Goal: Task Accomplishment & Management: Manage account settings

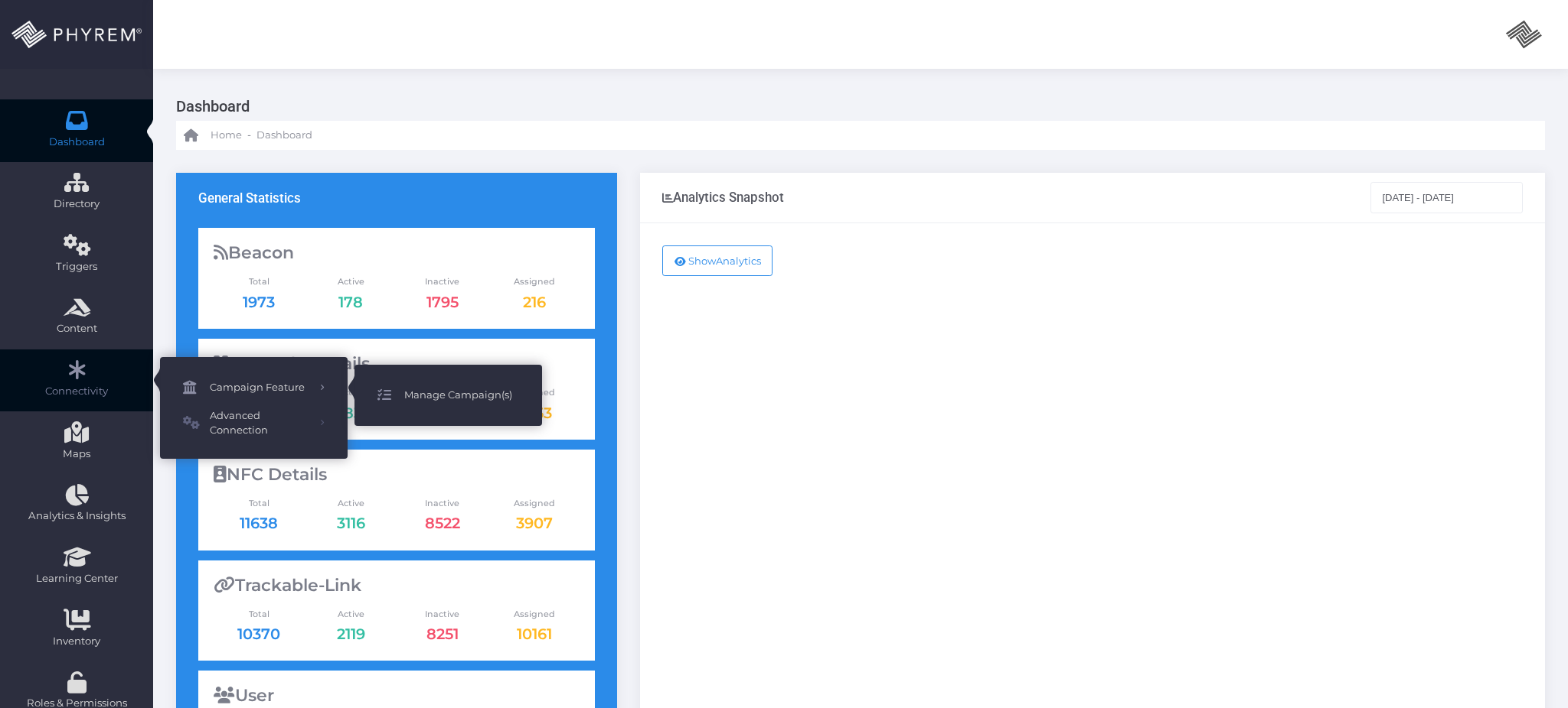
click at [443, 401] on span "Manage Campaign(s)" at bounding box center [461, 396] width 114 height 20
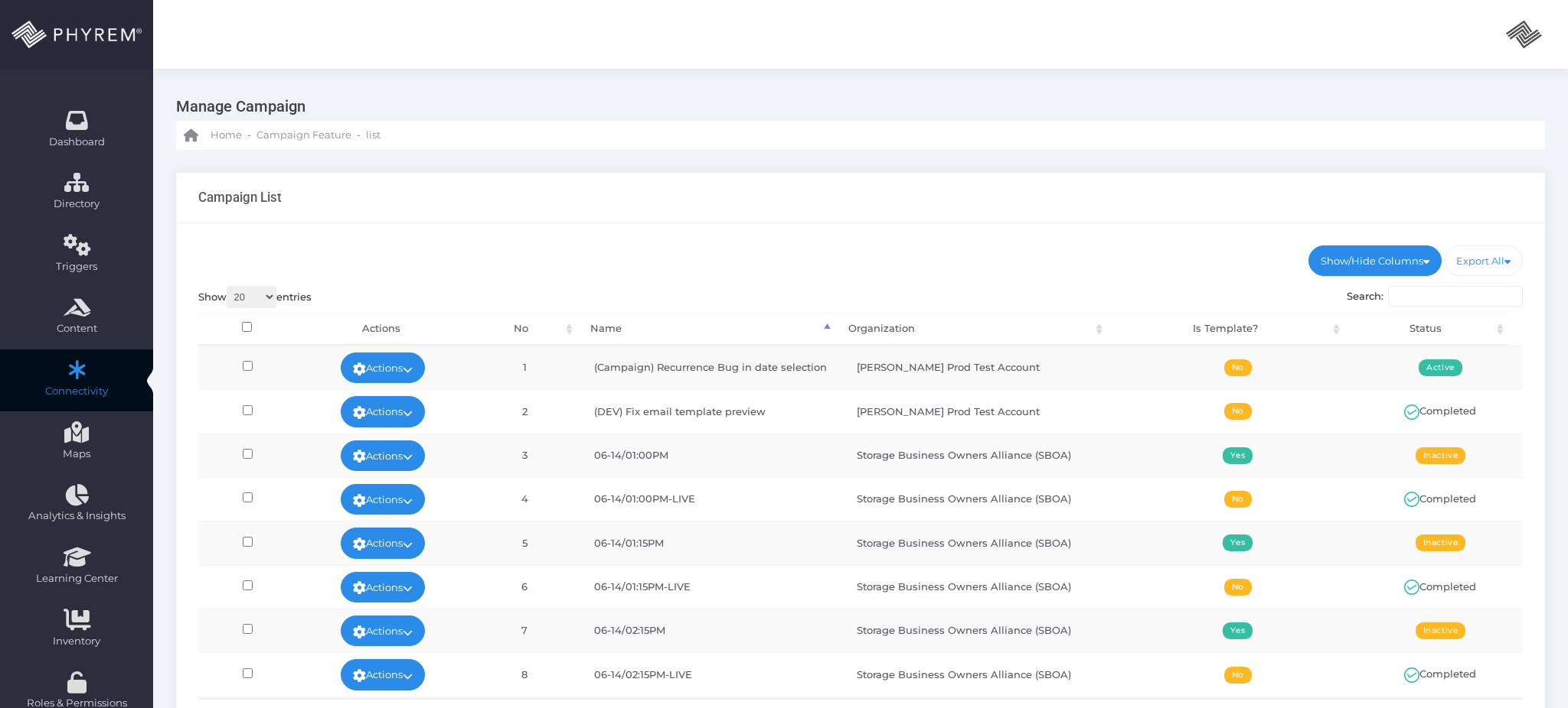
click at [1426, 298] on input "Search:" at bounding box center [1455, 297] width 134 height 22
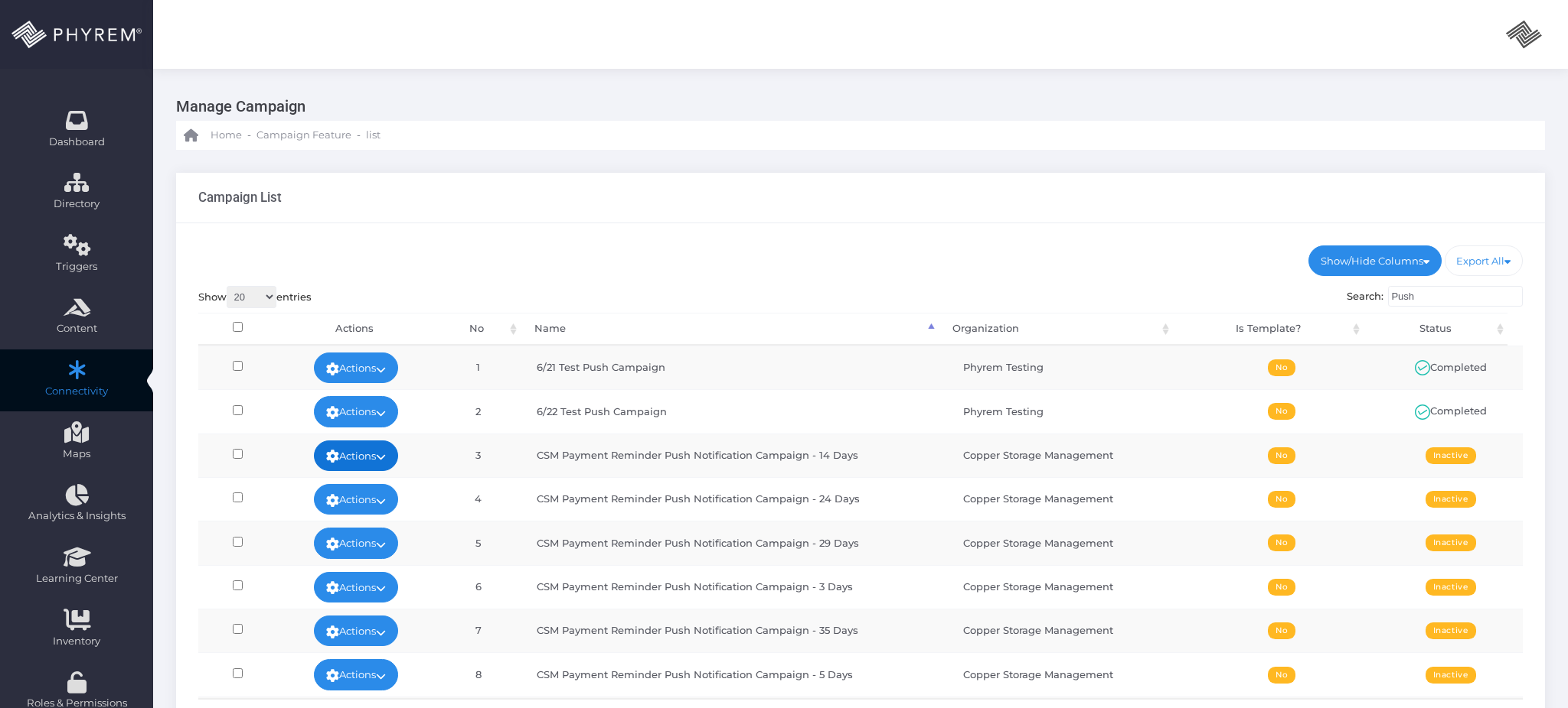
type input "Push"
click at [390, 462] on link "Actions" at bounding box center [355, 455] width 85 height 31
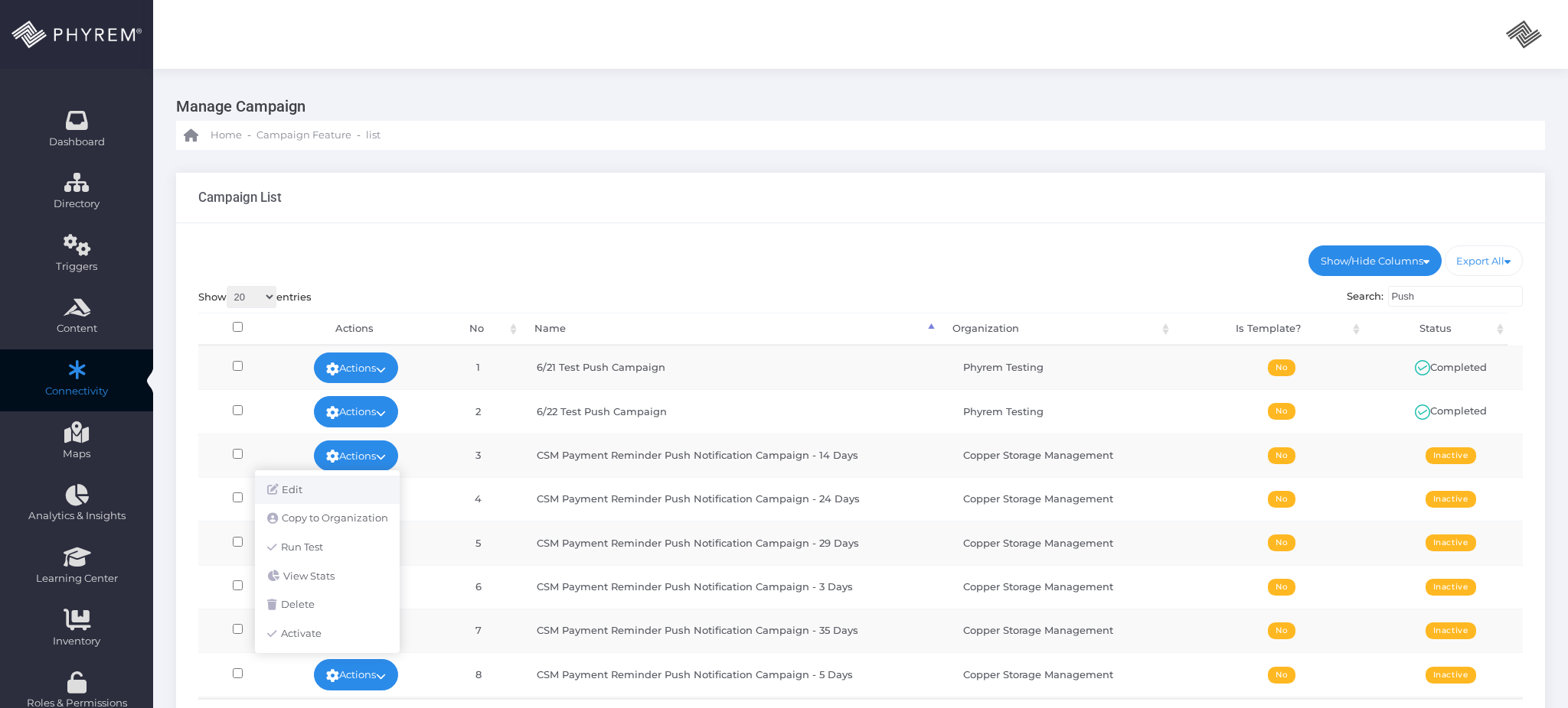
click at [362, 486] on link "Edit" at bounding box center [326, 490] width 144 height 29
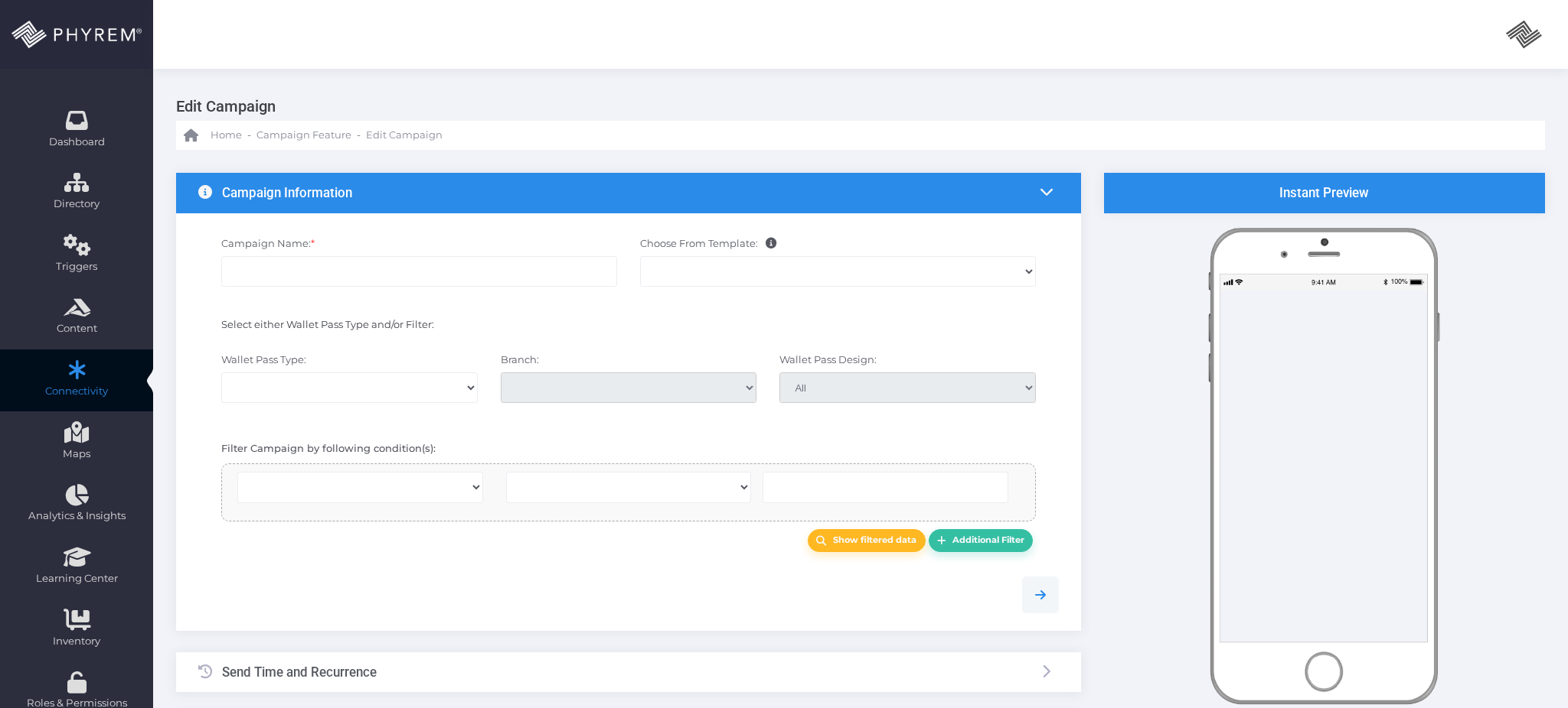
select select
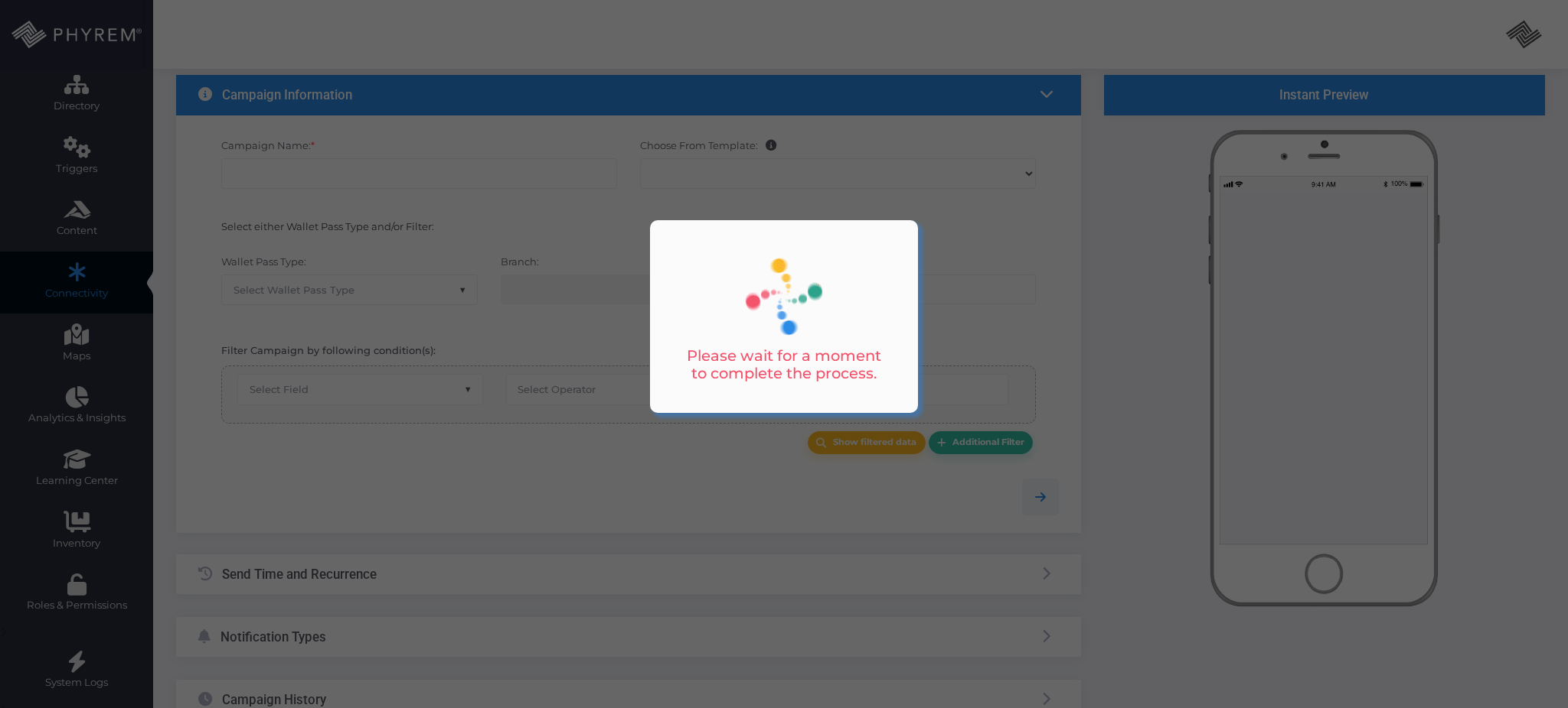
scroll to position [101, 0]
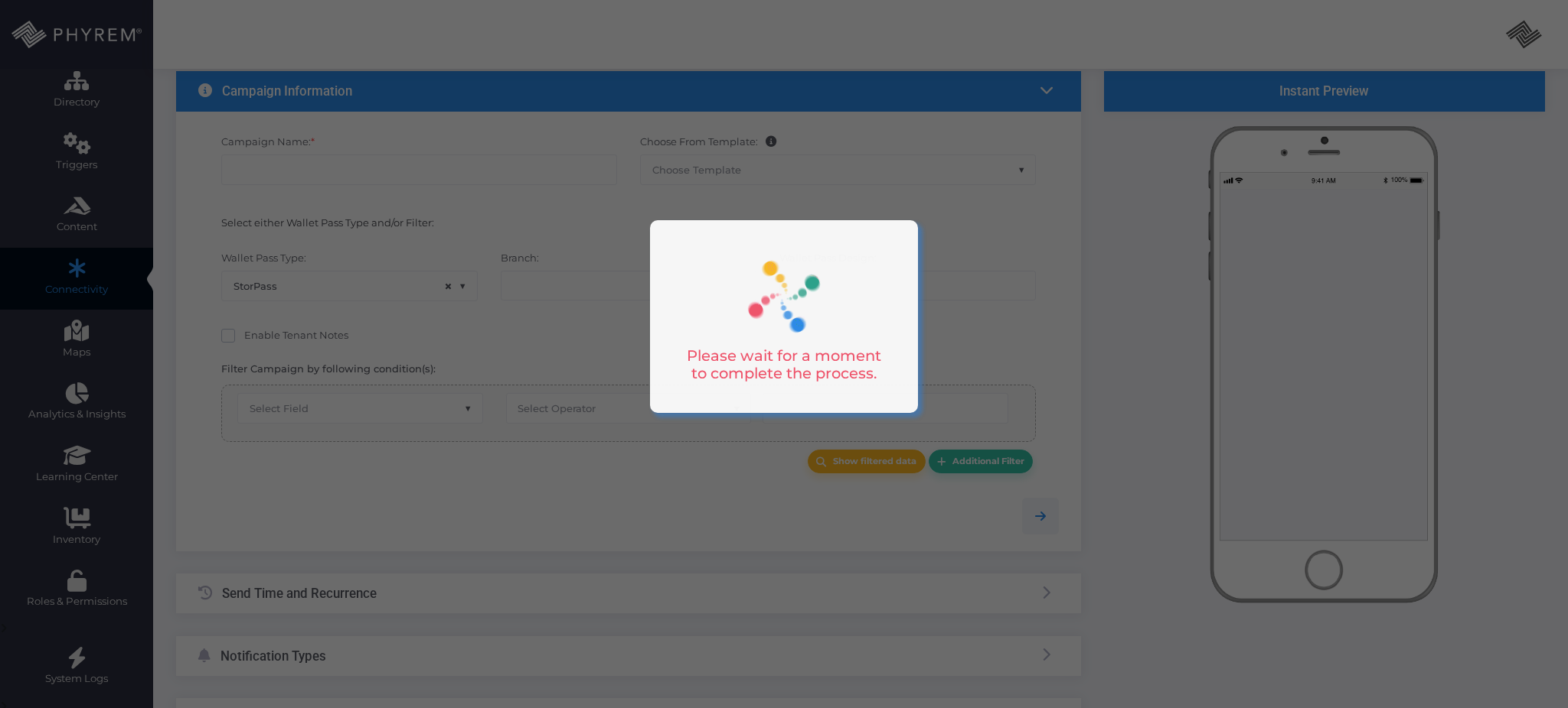
type input "CSM Payment Reminder Push Notification Campaign - 14 Days"
select select "15"
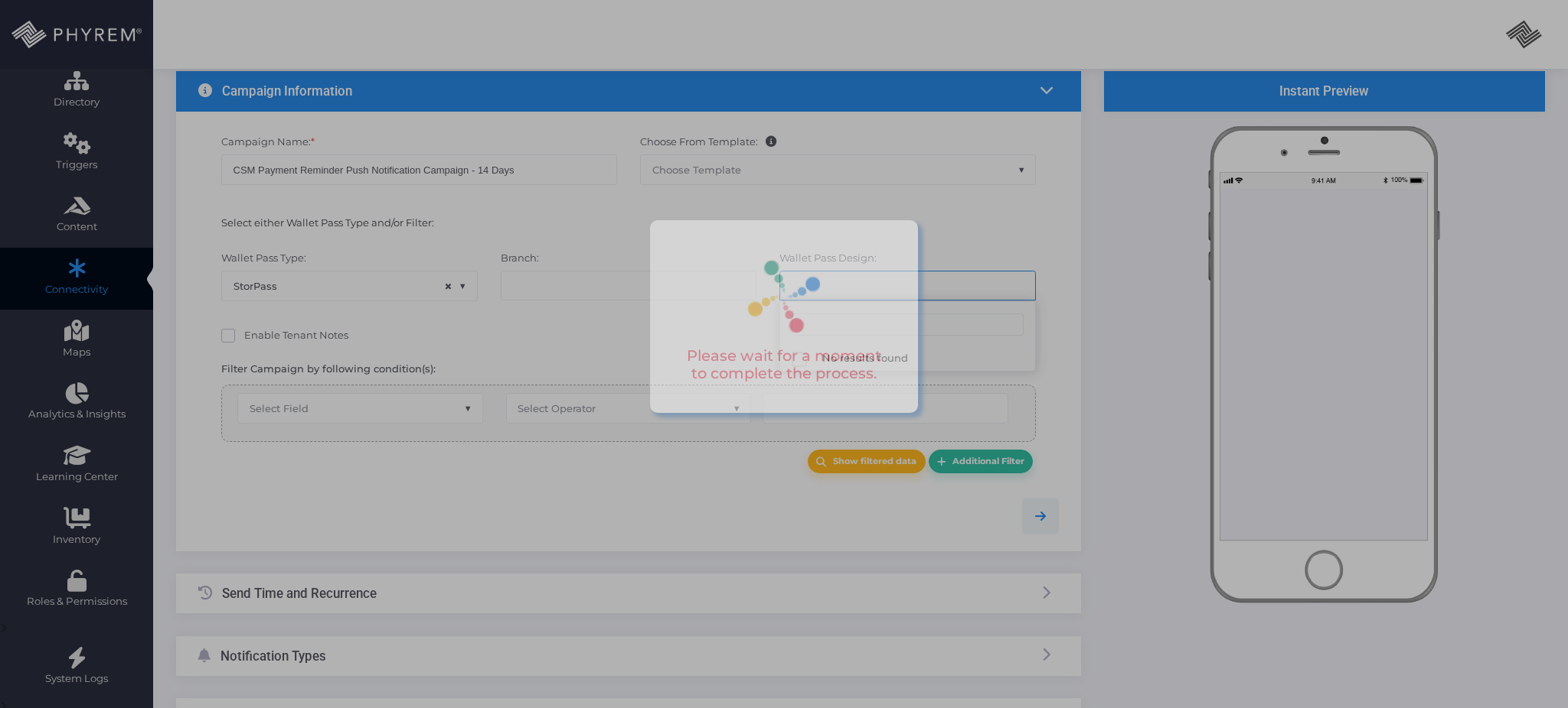
select select "294"
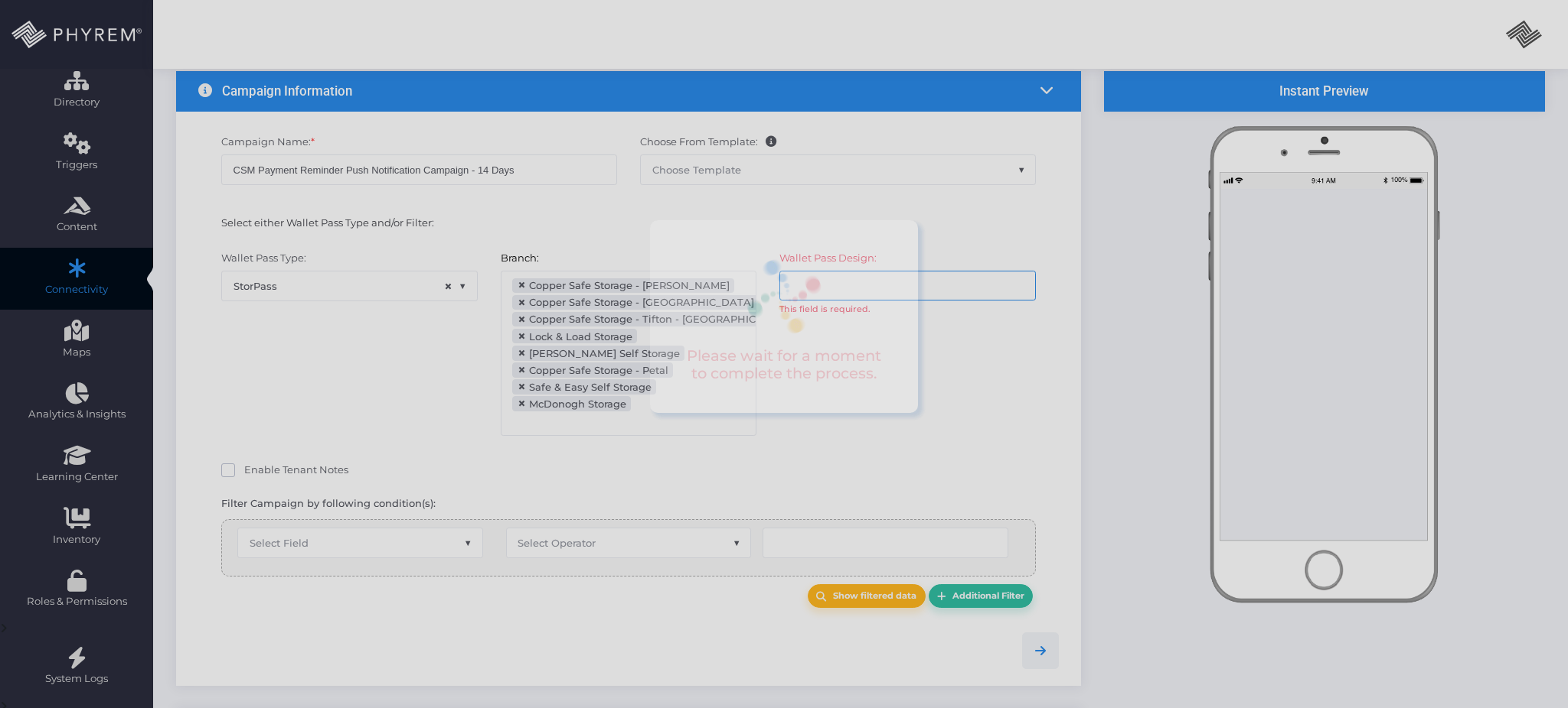
select select "after_x_days"
select select "1797"
select select "pr_storage_ledger.paid_through"
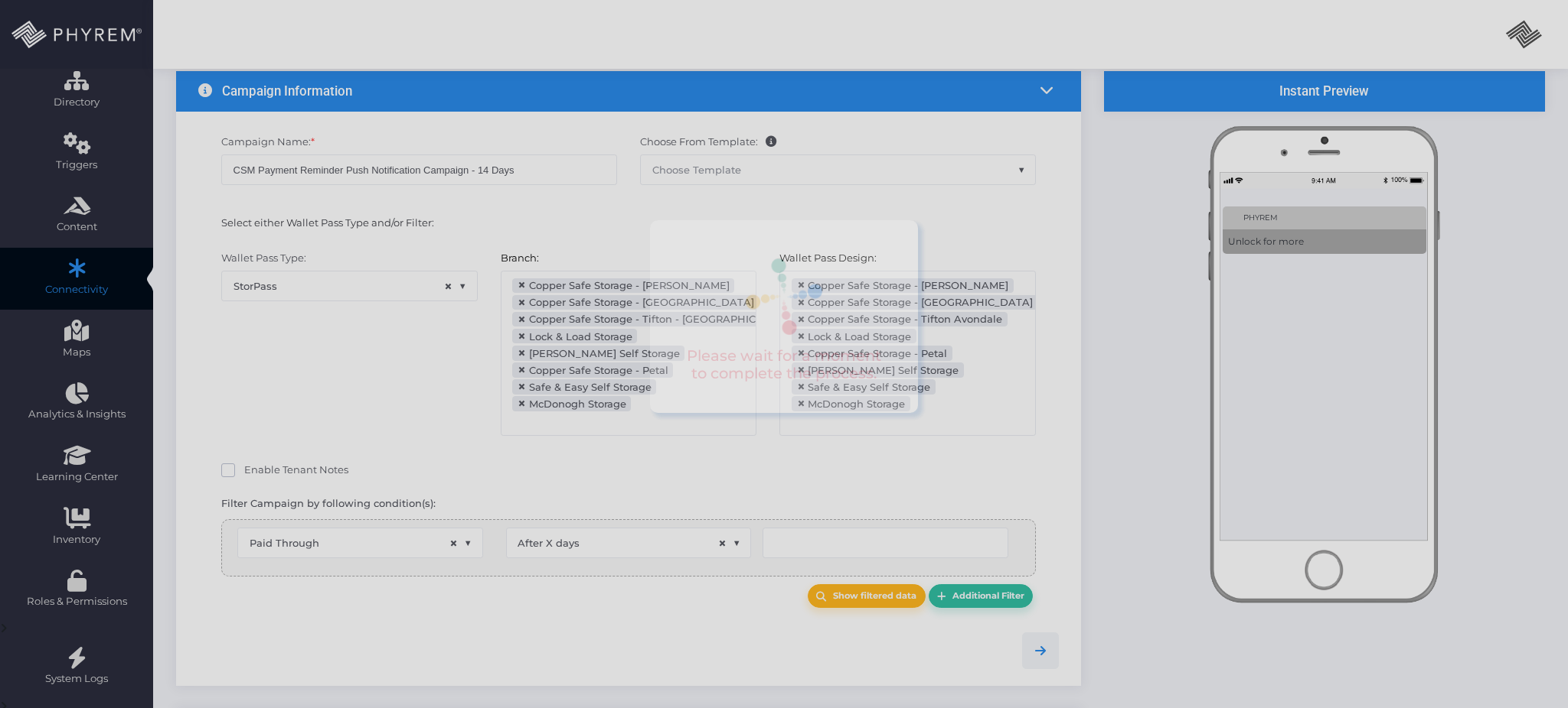
scroll to position [199, 0]
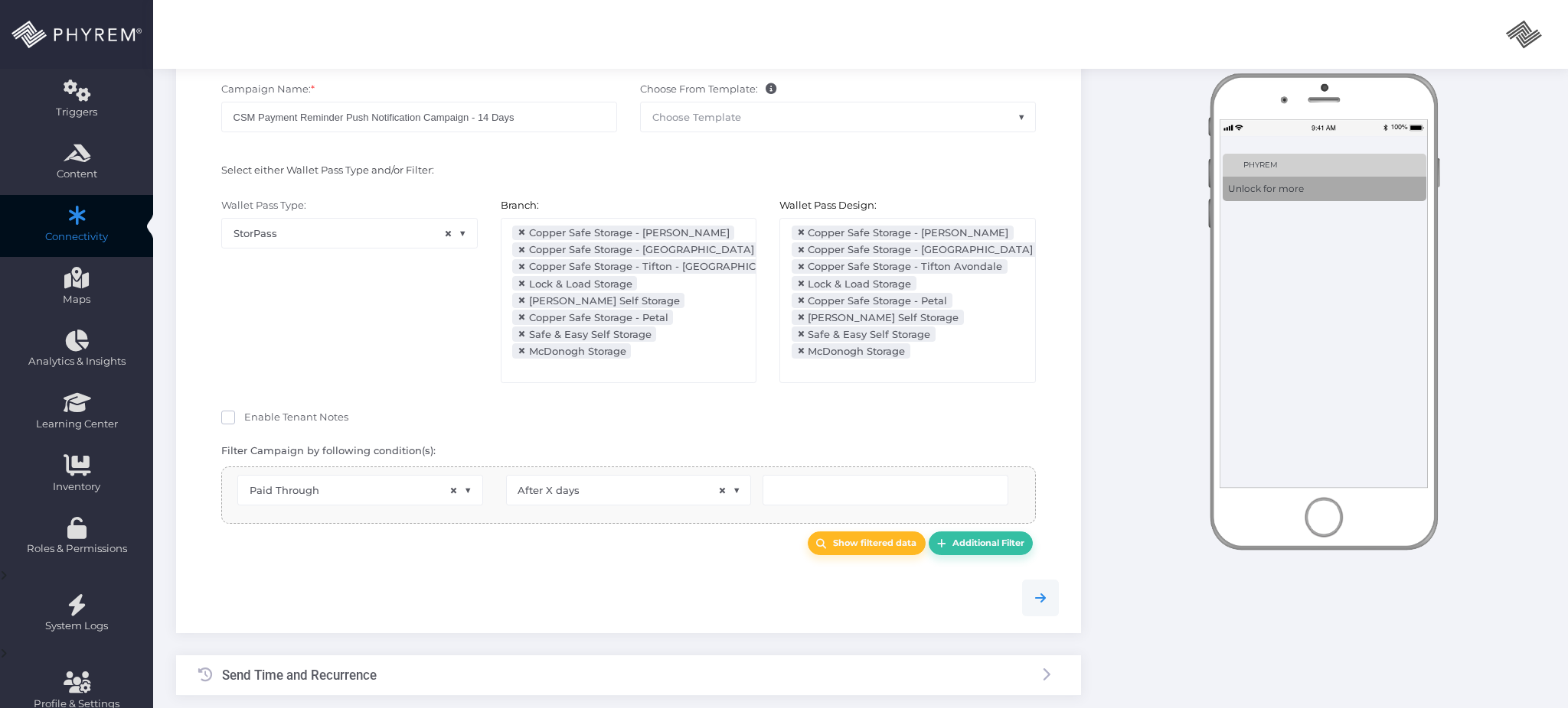
type input "14"
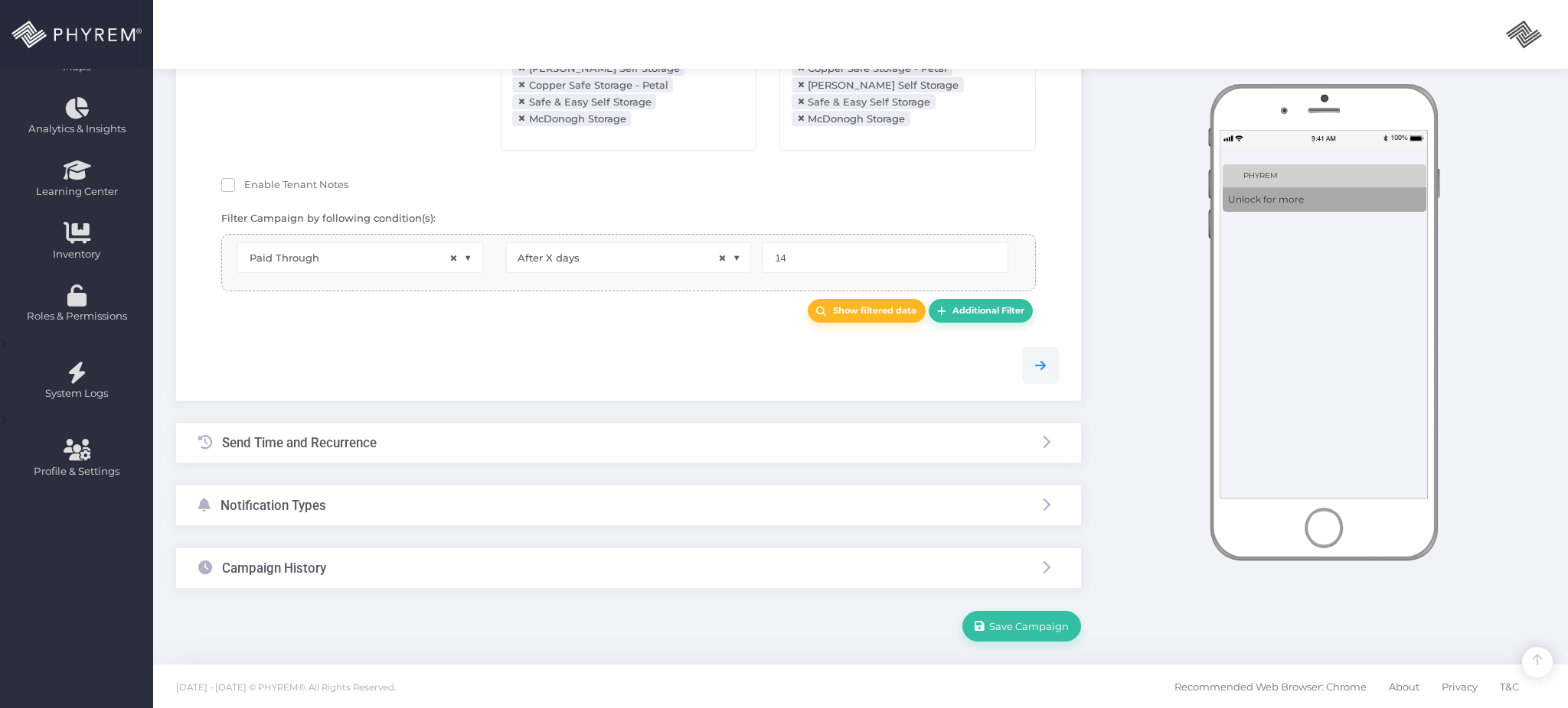
scroll to position [390, 0]
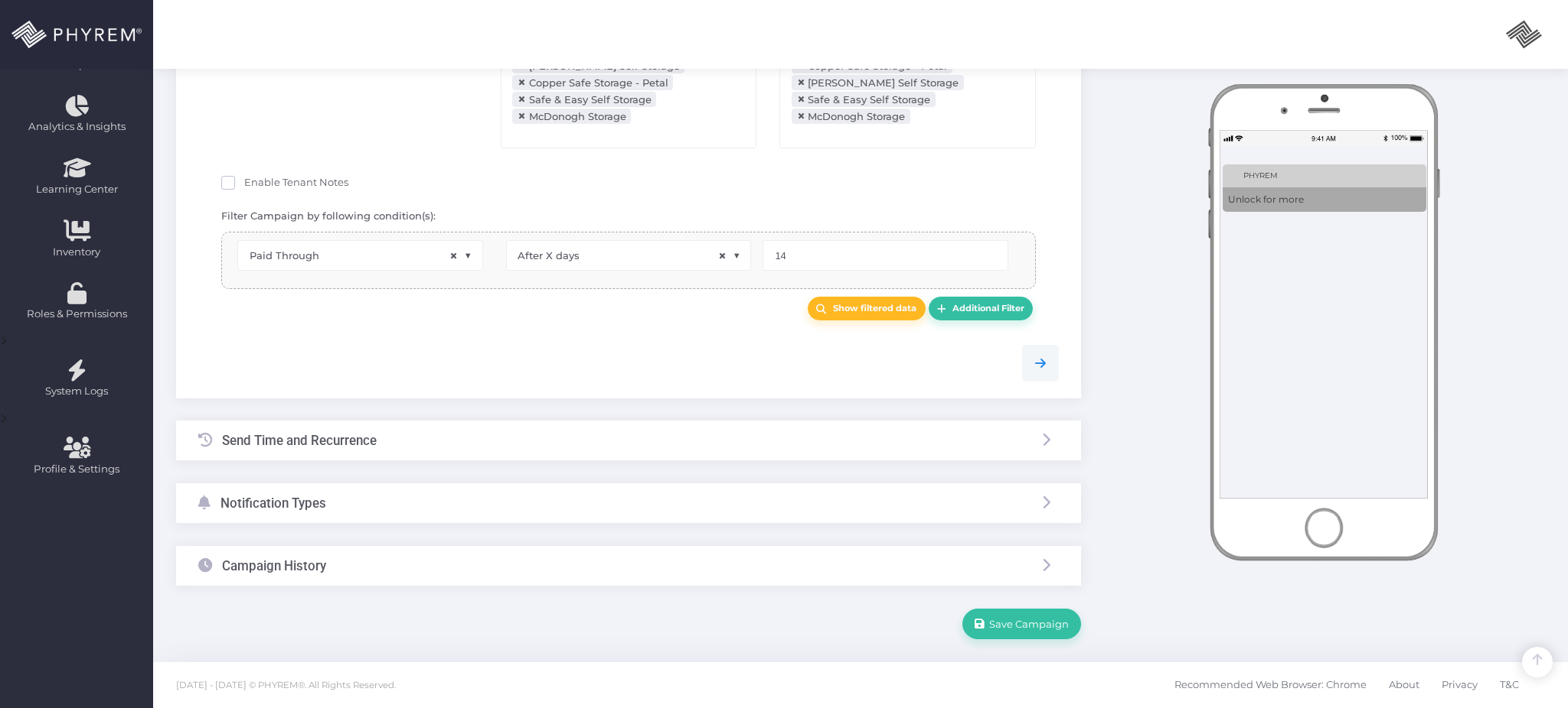
select select "pr_wallet_users.user_pass_status"
select select "equals"
select select "pr_wallet_users.voided"
select select "equals"
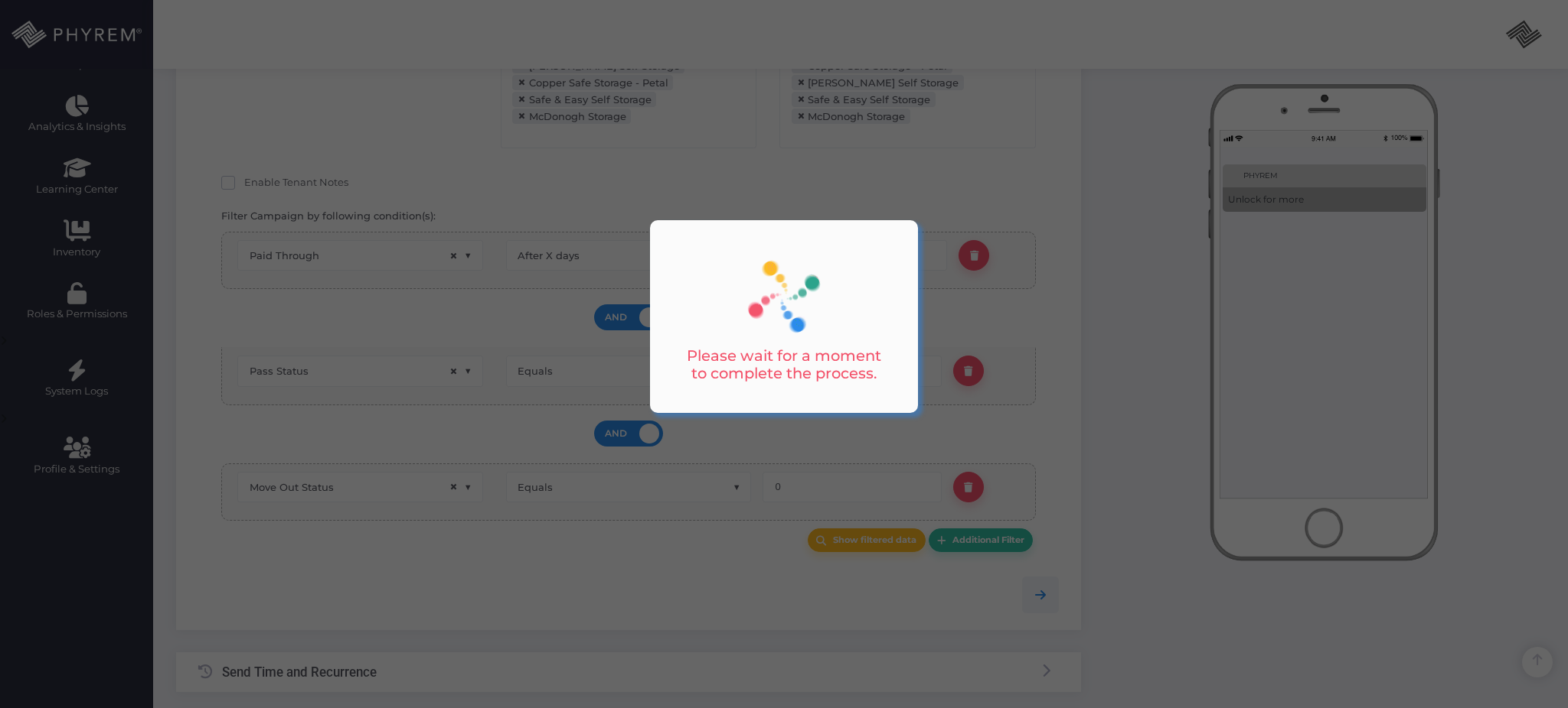
click at [401, 508] on div at bounding box center [784, 354] width 1568 height 708
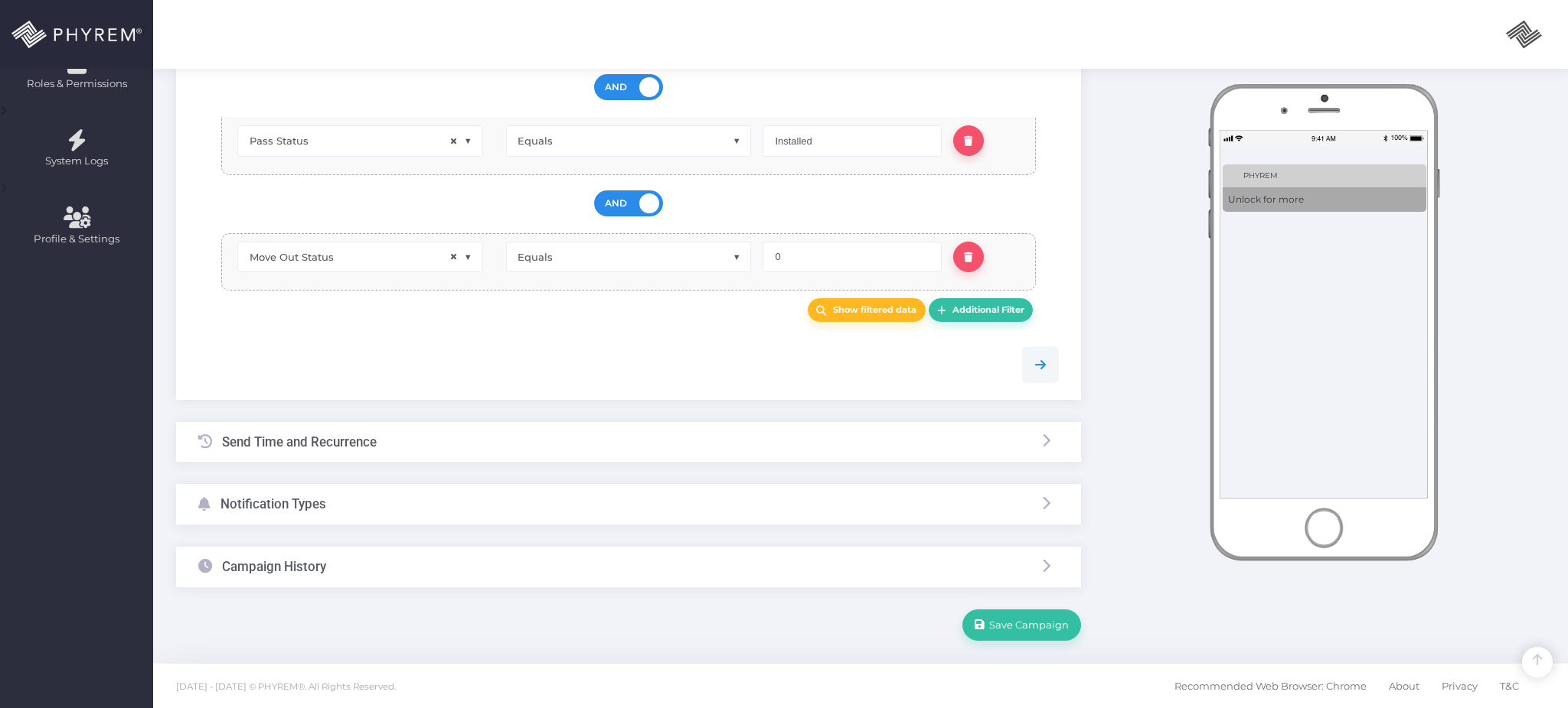
scroll to position [621, 0]
click at [536, 506] on div "Notification Types" at bounding box center [628, 502] width 904 height 41
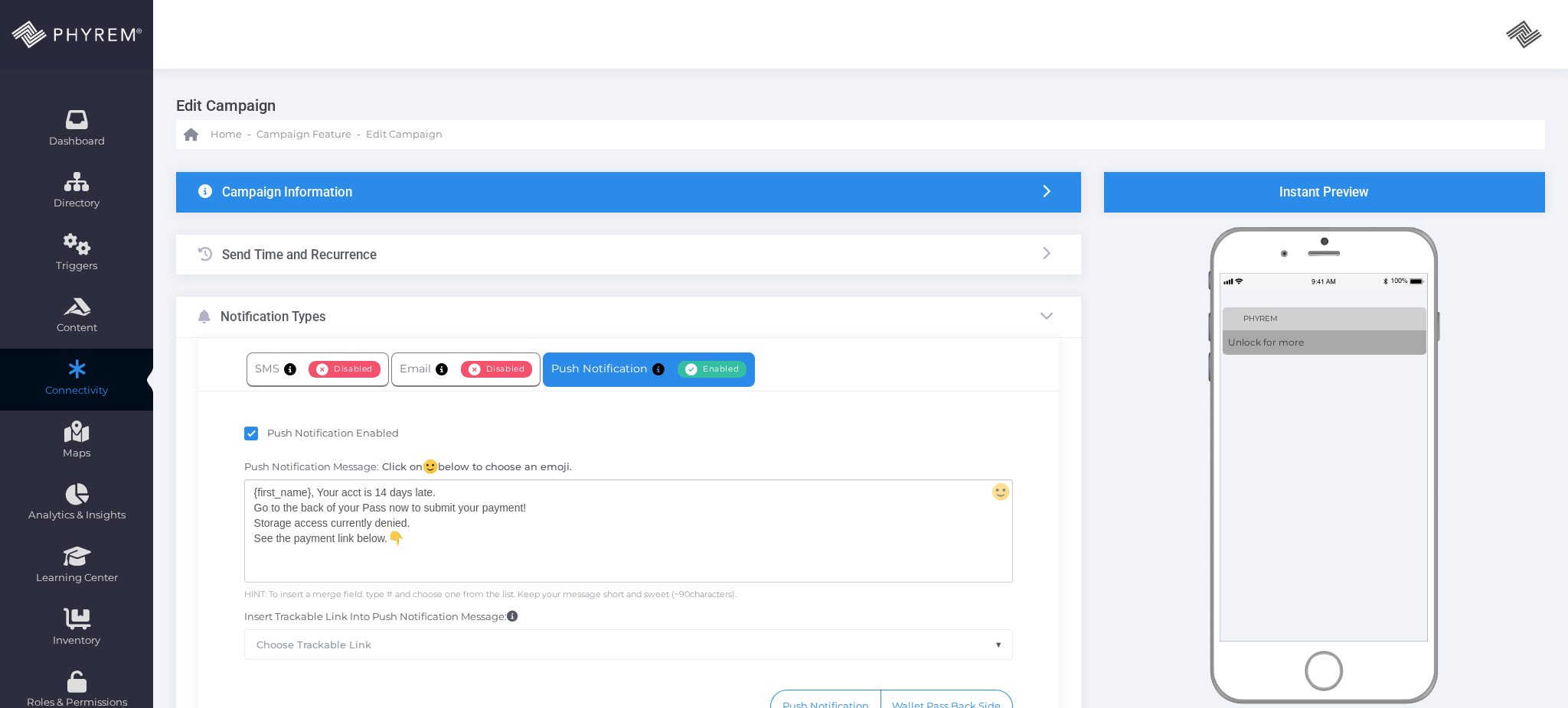
scroll to position [0, 0]
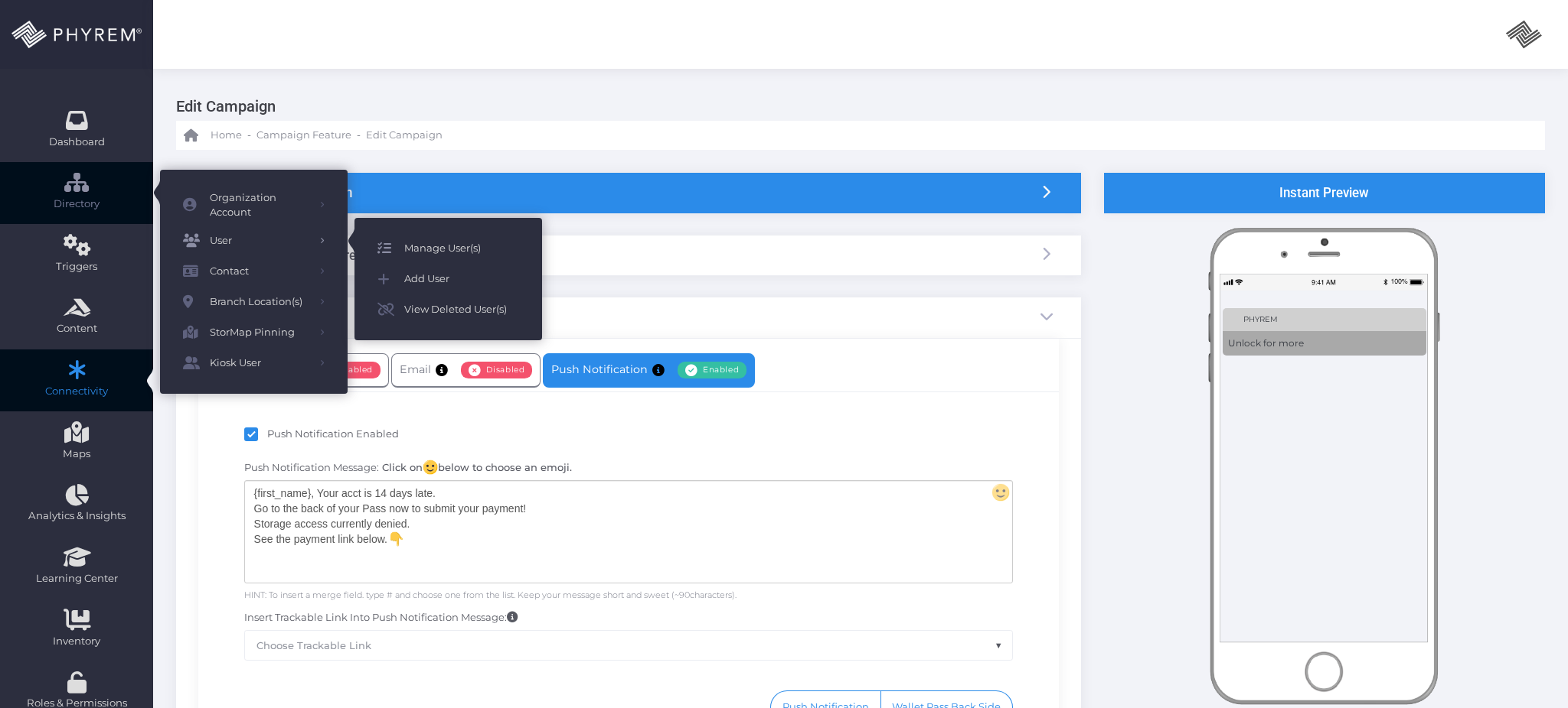
click at [427, 247] on span "Manage User(s)" at bounding box center [461, 249] width 114 height 20
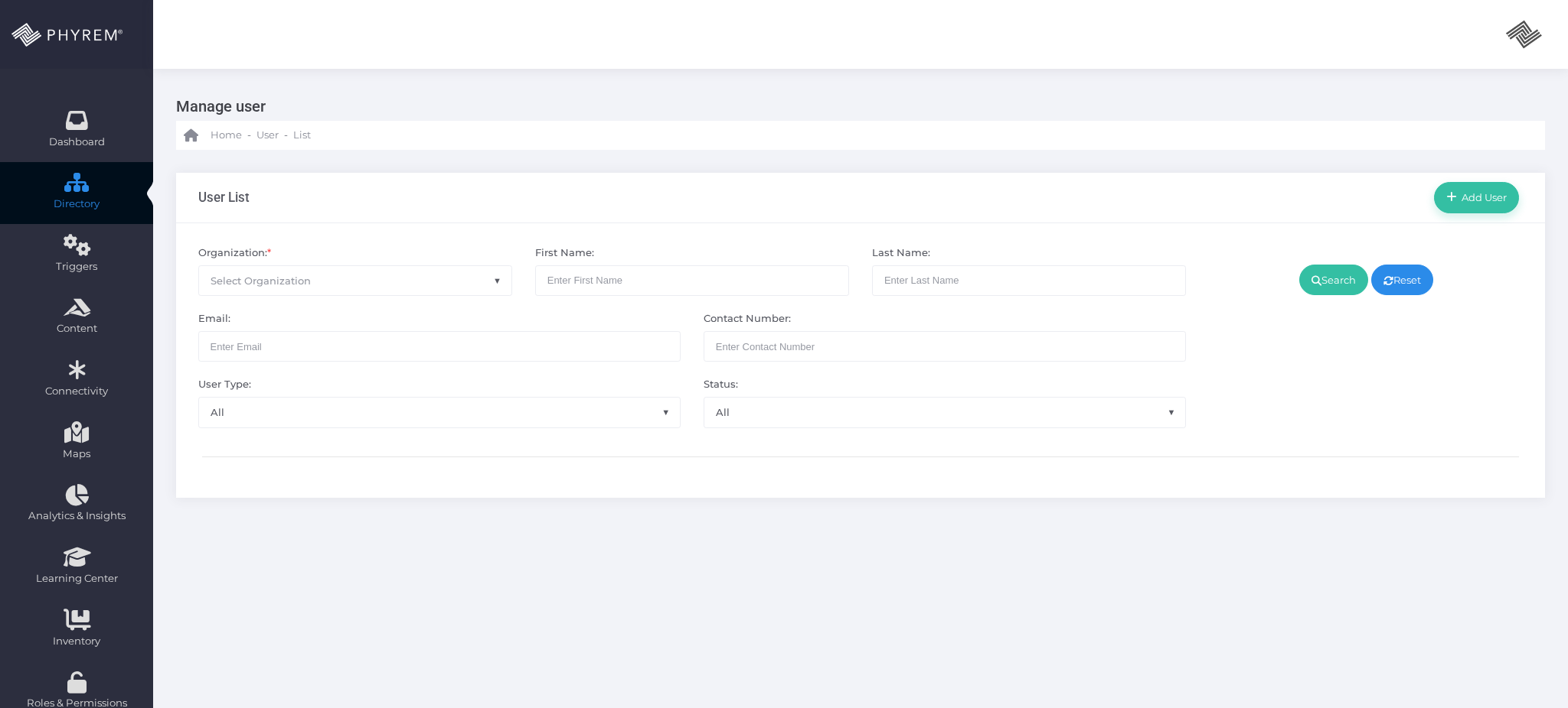
click at [359, 289] on span "Select Organization" at bounding box center [355, 280] width 312 height 29
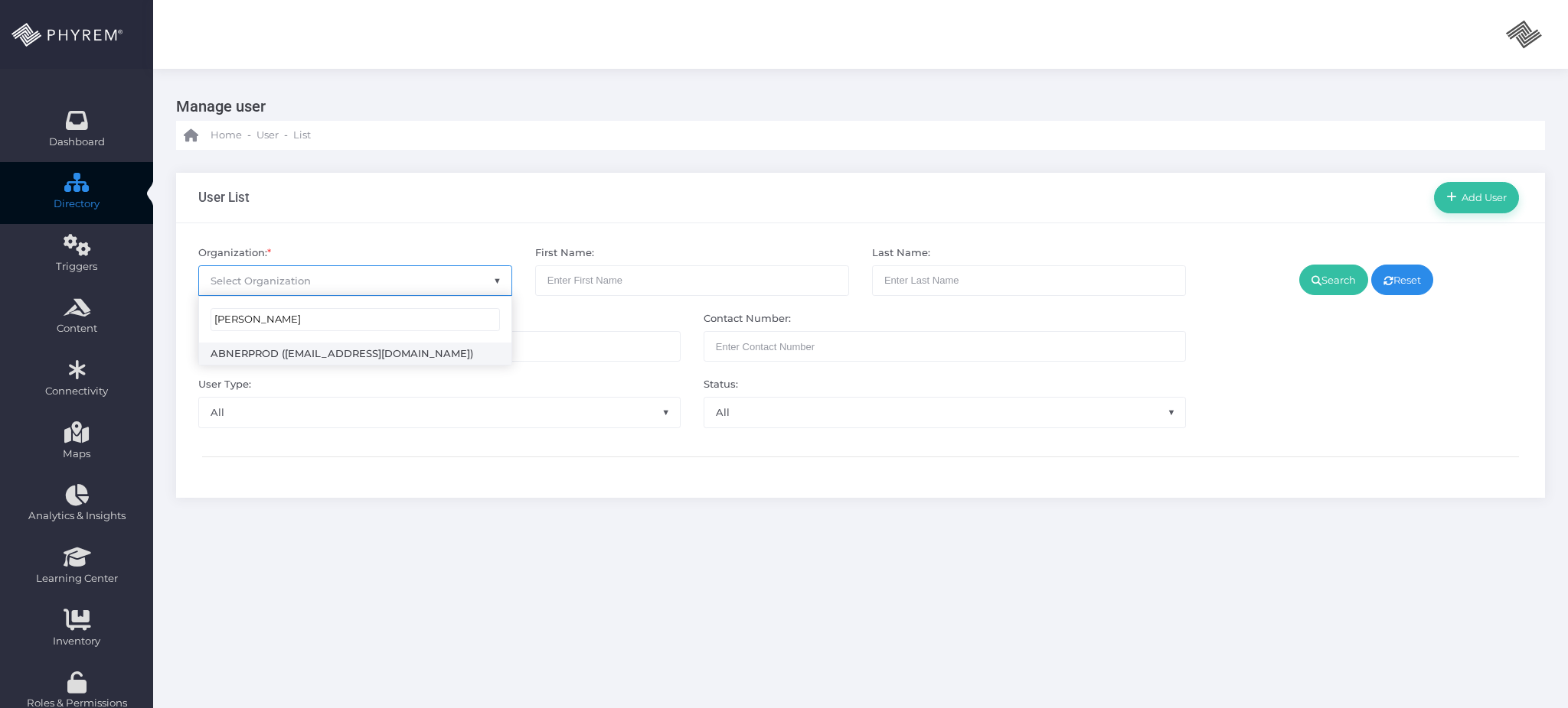
type input "abner"
select select "4788"
click at [1317, 278] on link "Search" at bounding box center [1333, 279] width 69 height 31
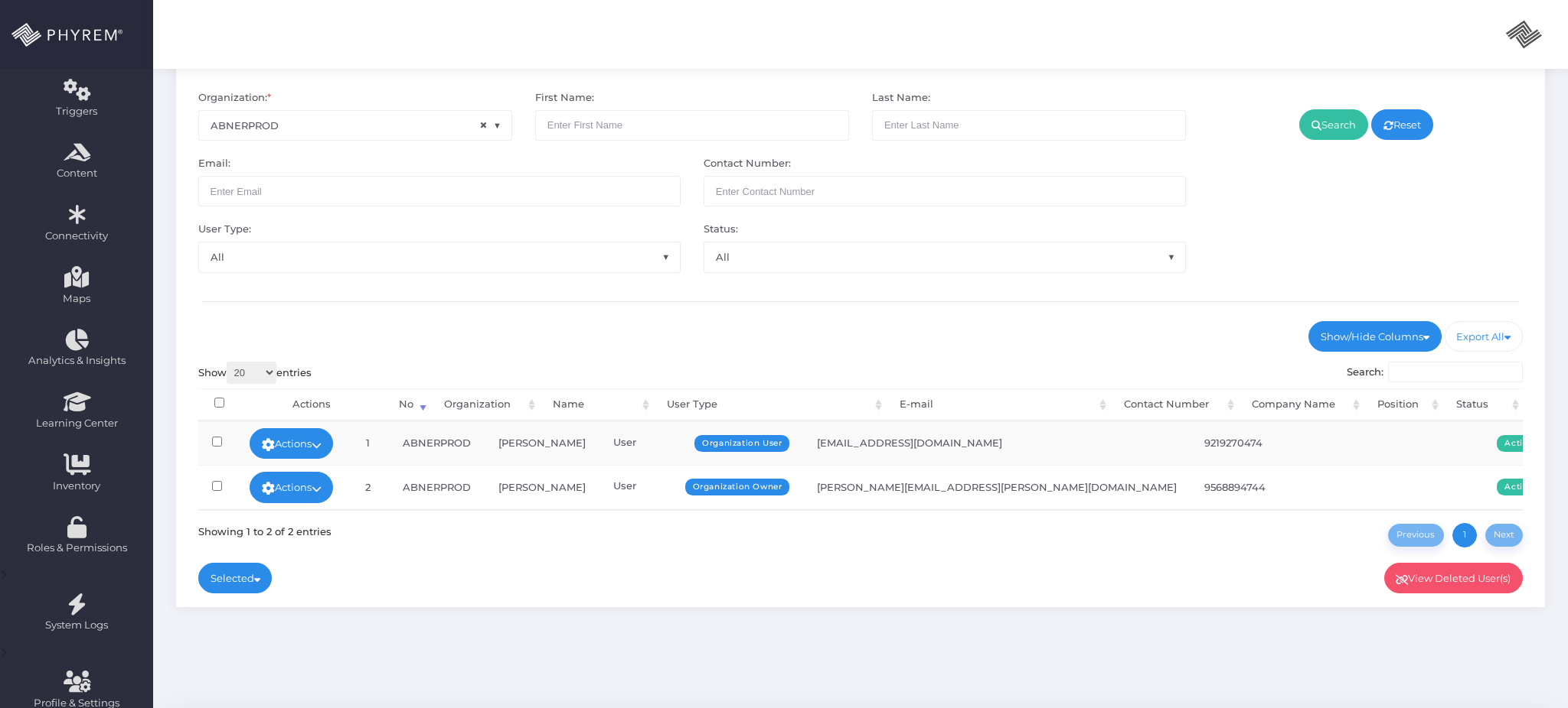
scroll to position [202, 0]
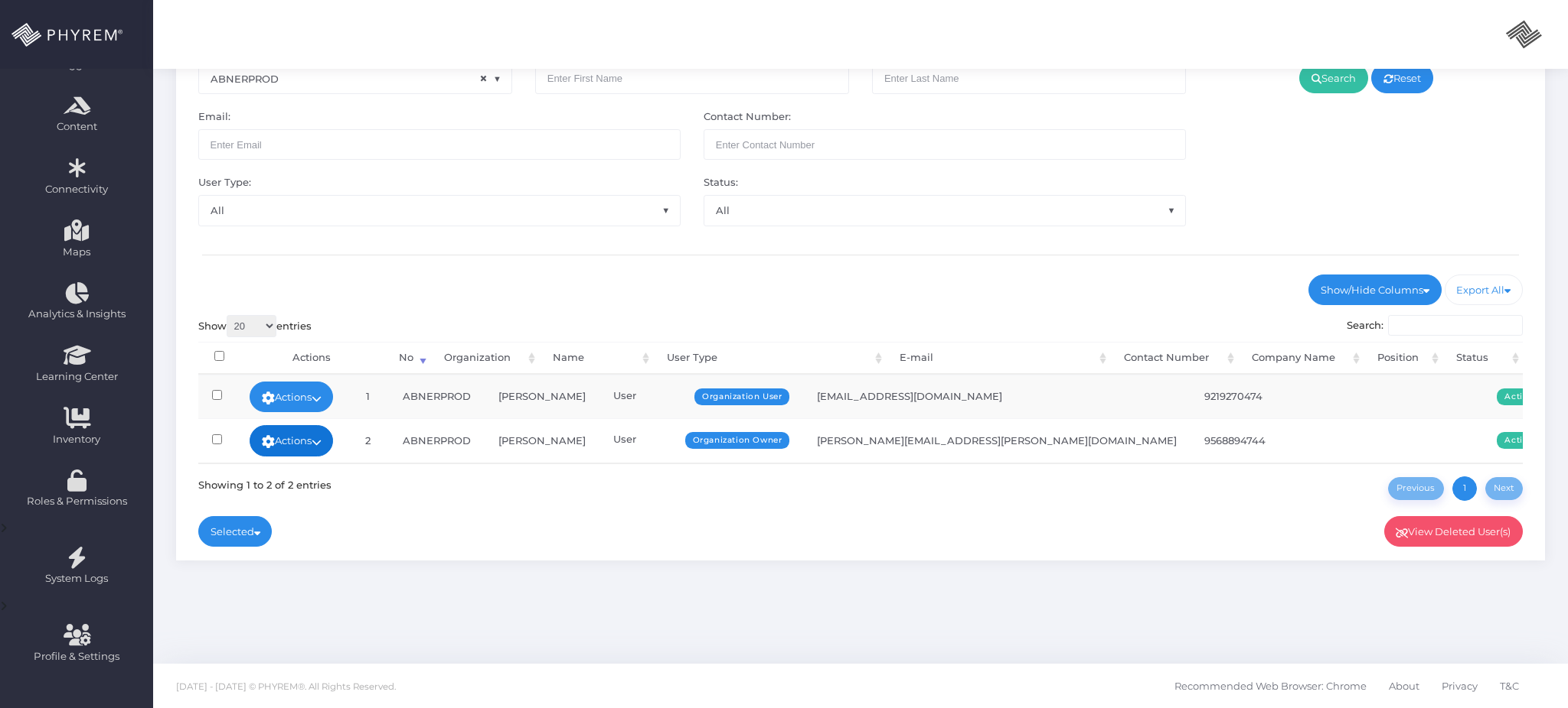
click at [328, 449] on link "Actions" at bounding box center [292, 441] width 85 height 31
click at [306, 503] on link "Sign In" at bounding box center [309, 511] width 99 height 29
